Goal: Find specific page/section: Find specific page/section

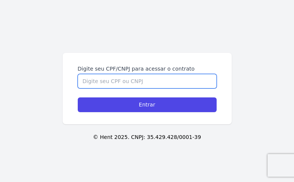
click at [151, 88] on input "Digite seu CPF/CNPJ para acessar o contrato" at bounding box center [147, 81] width 139 height 14
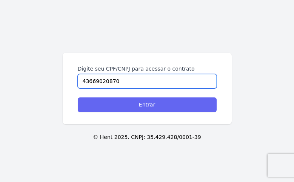
type input "43669020870"
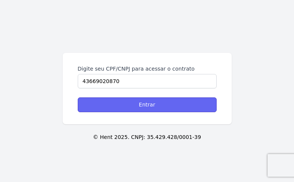
click at [150, 112] on input "Entrar" at bounding box center [147, 105] width 139 height 15
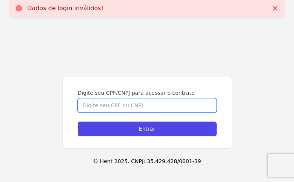
click at [187, 113] on input "Digite seu CPF/CNPJ para acessar o contrato" at bounding box center [147, 105] width 139 height 14
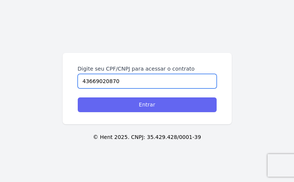
type input "43669020870"
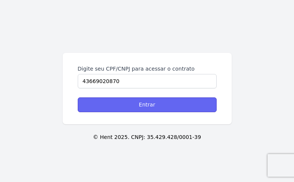
click at [160, 112] on input "Entrar" at bounding box center [147, 105] width 139 height 15
